Goal: Information Seeking & Learning: Learn about a topic

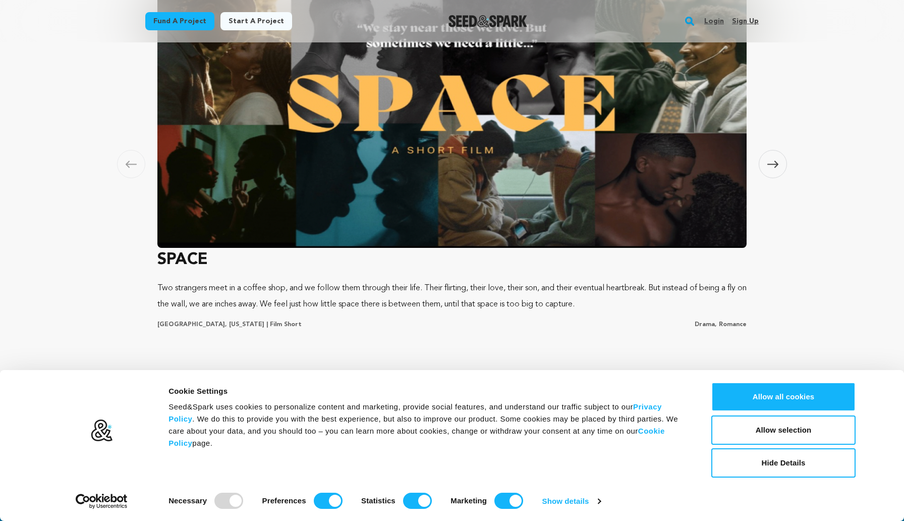
scroll to position [0, 242]
click at [179, 259] on h3 "SPACE" at bounding box center [451, 260] width 589 height 24
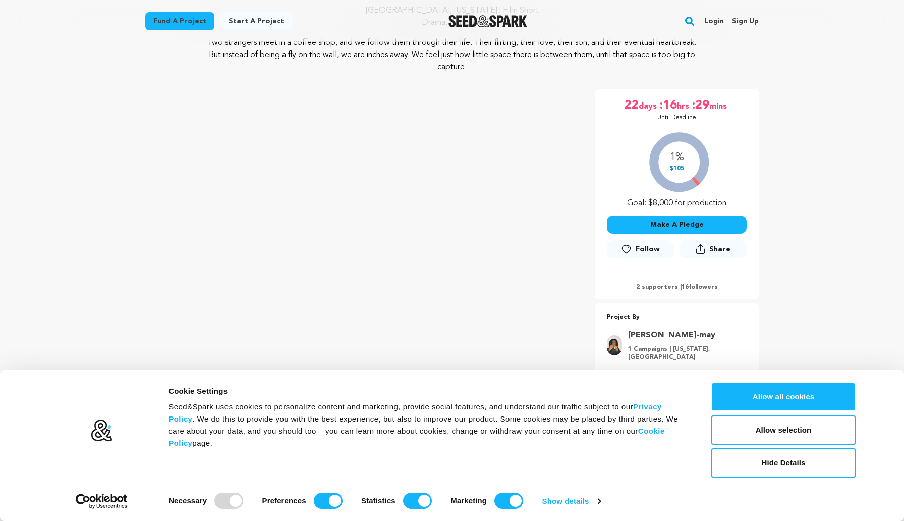
scroll to position [113, 0]
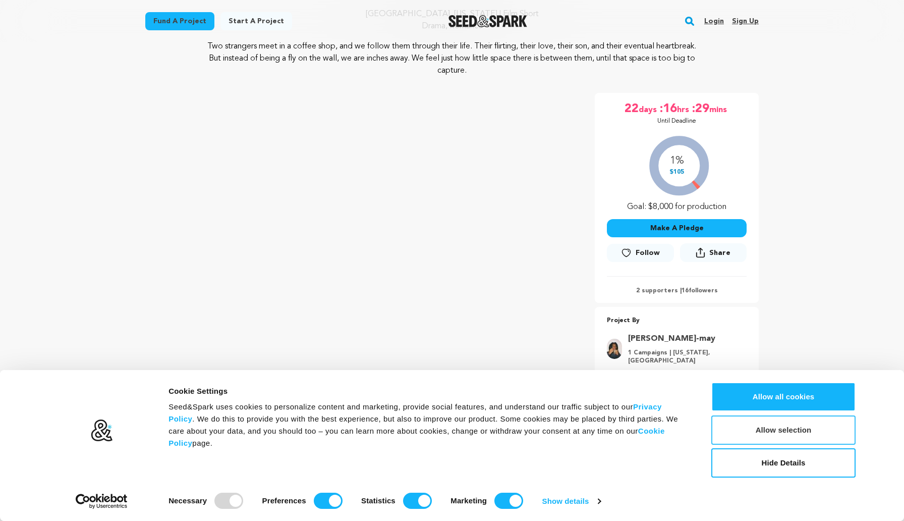
click at [785, 437] on button "Allow selection" at bounding box center [783, 429] width 144 height 29
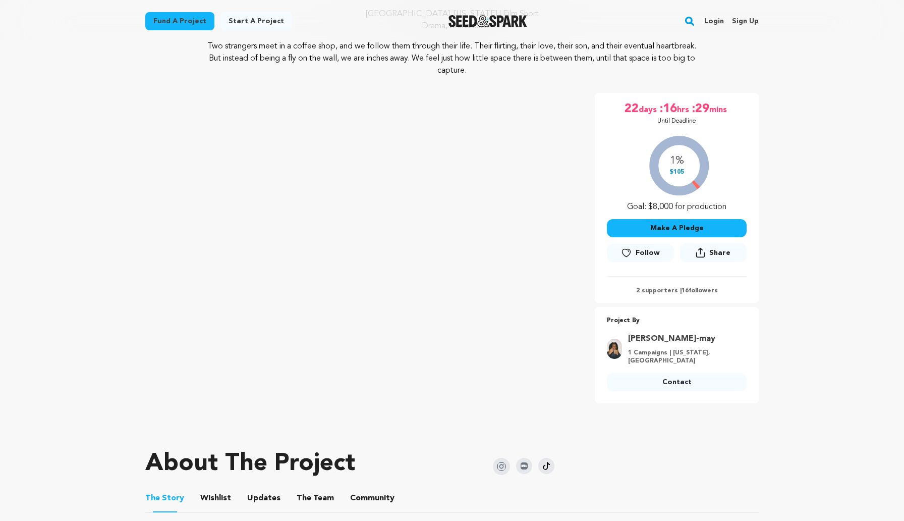
scroll to position [0, 0]
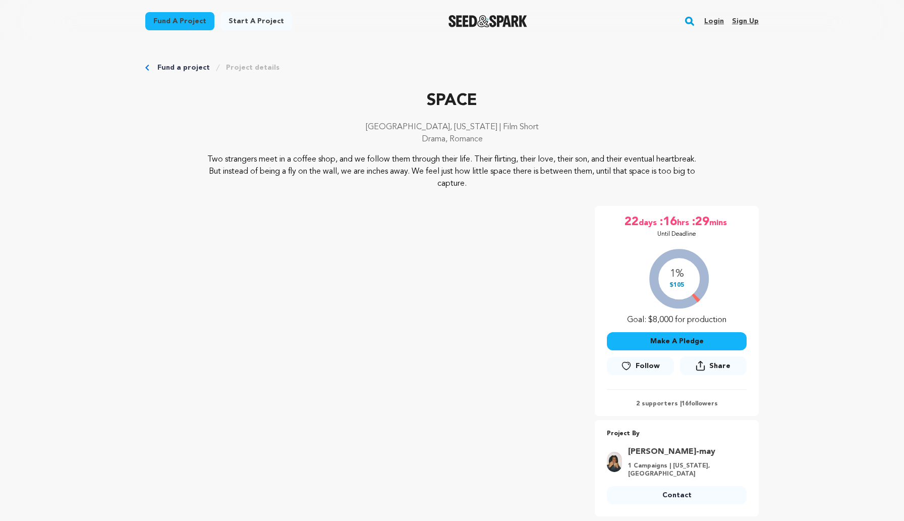
click at [472, 18] on img "Seed&Spark Homepage" at bounding box center [488, 21] width 79 height 12
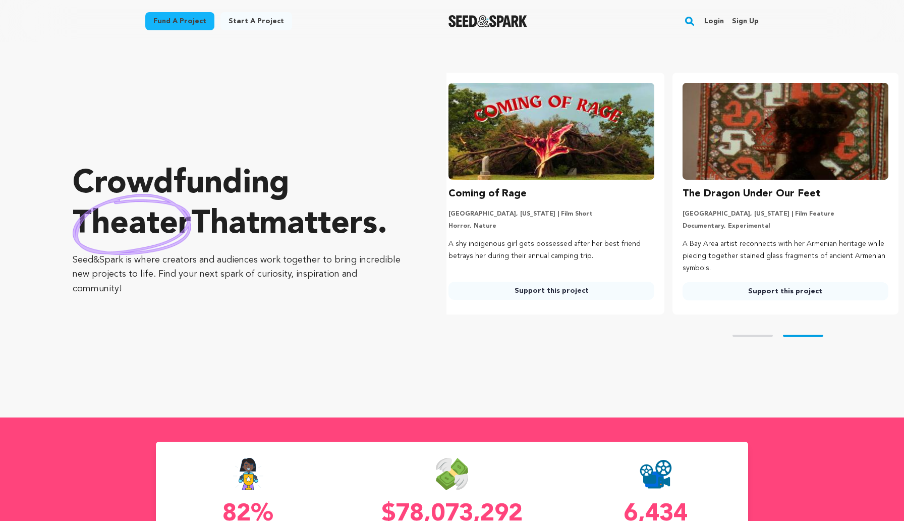
click at [790, 144] on img at bounding box center [786, 131] width 206 height 97
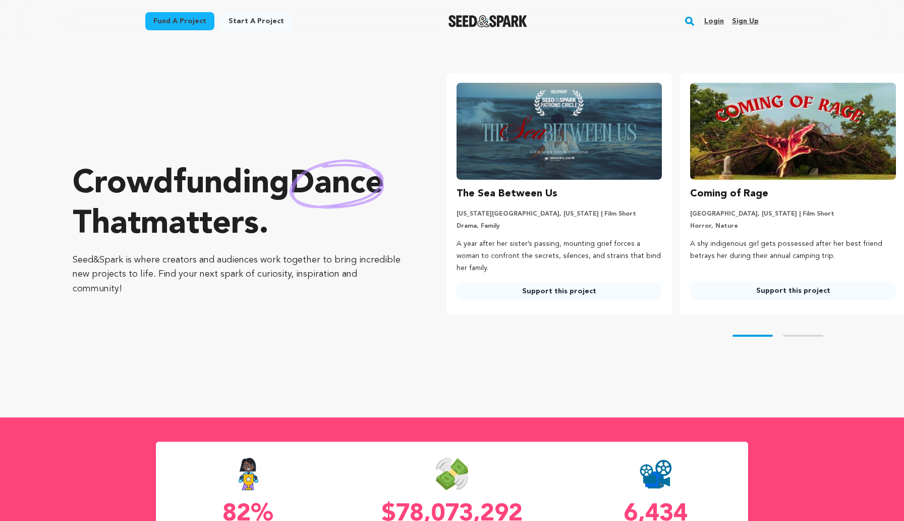
click at [507, 191] on h3 "The Sea Between Us" at bounding box center [507, 194] width 101 height 16
click at [574, 112] on img at bounding box center [560, 131] width 206 height 97
click at [559, 200] on div "The Sea Between Us" at bounding box center [560, 194] width 206 height 16
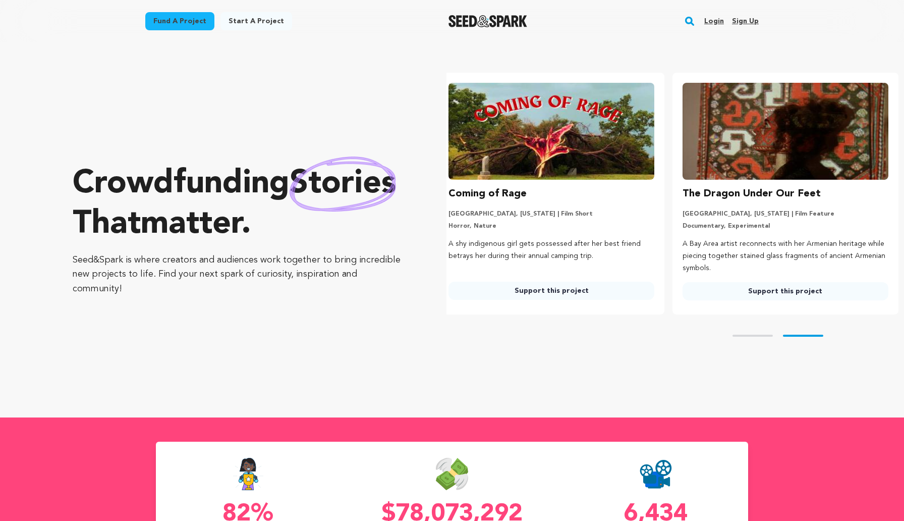
click at [695, 19] on rect "button" at bounding box center [690, 21] width 12 height 12
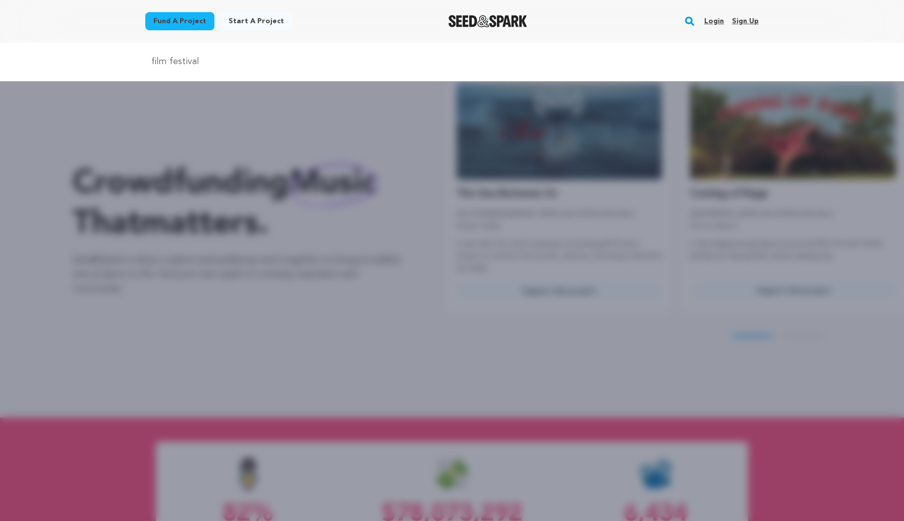
type input "film festival"
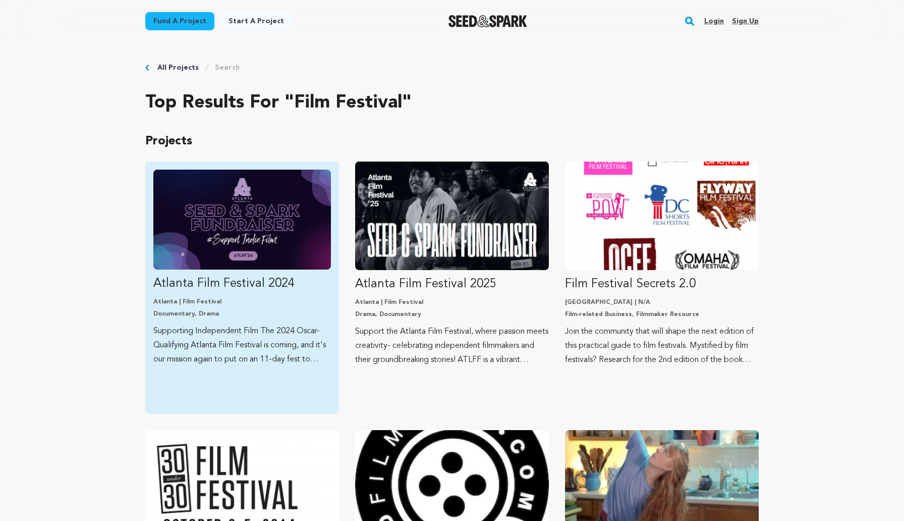
click at [285, 233] on img "Fund Atlanta Film Festival 2024" at bounding box center [242, 220] width 178 height 100
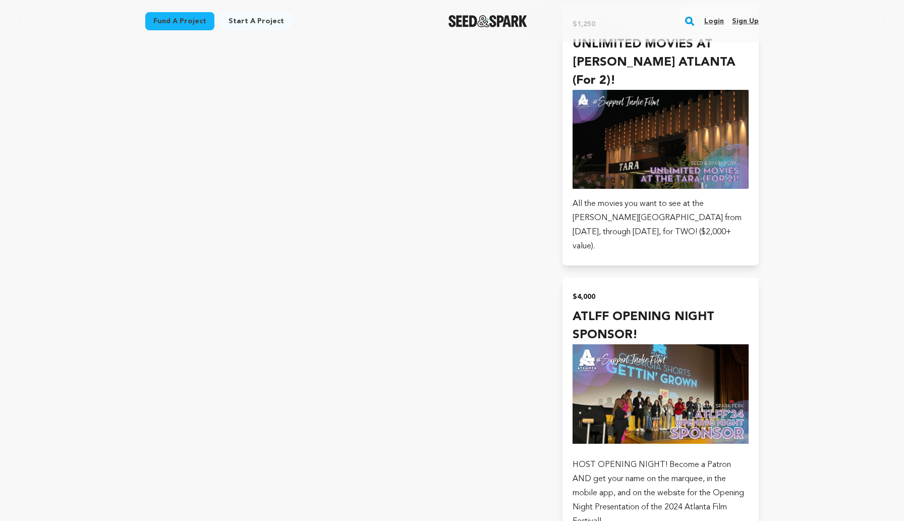
scroll to position [6264, 0]
